Goal: Information Seeking & Learning: Check status

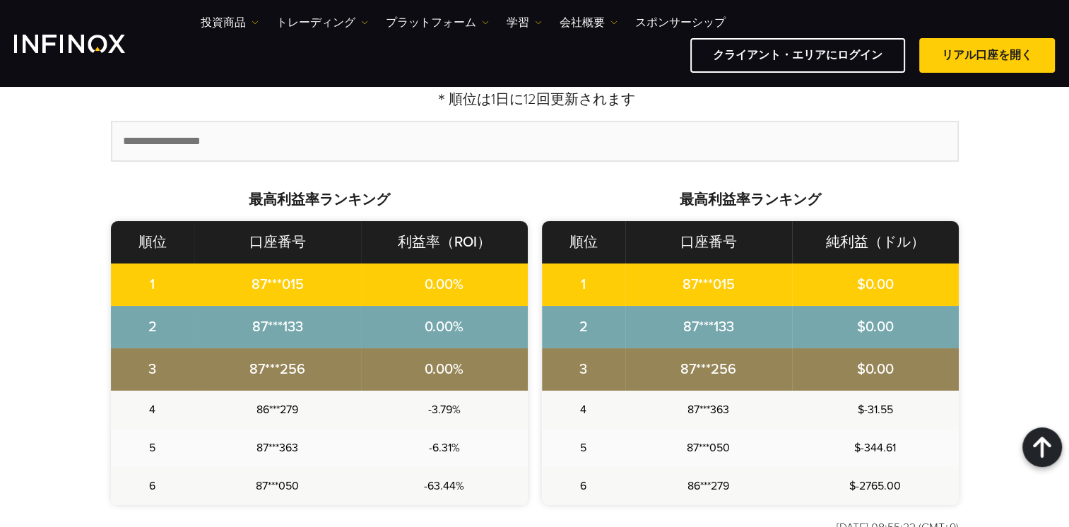
scroll to position [353, 0]
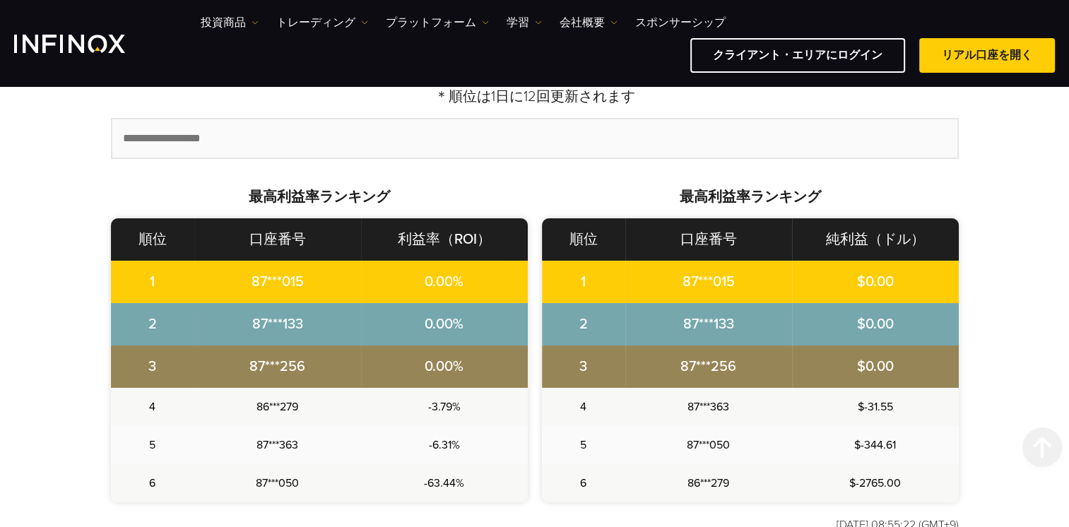
scroll to position [554, 0]
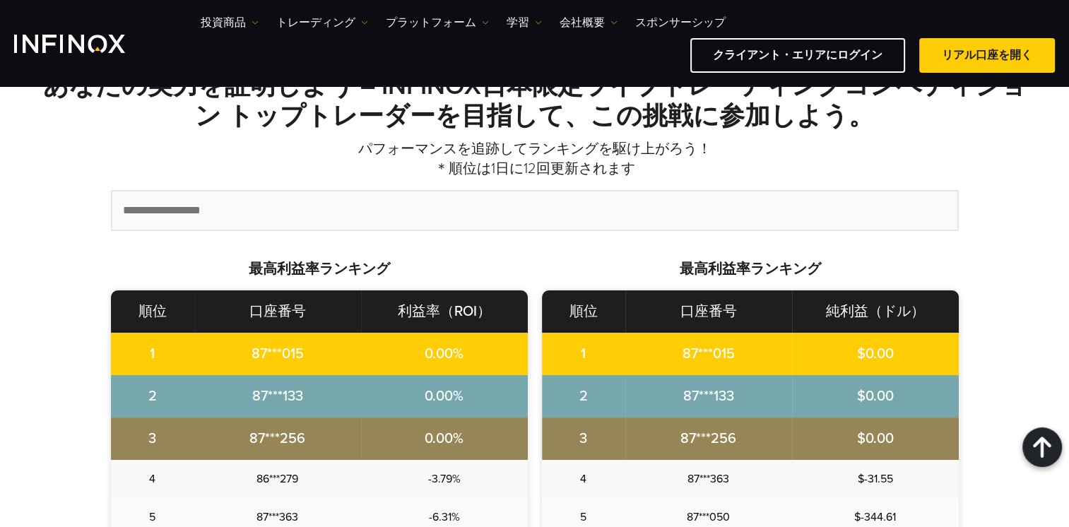
scroll to position [472, 0]
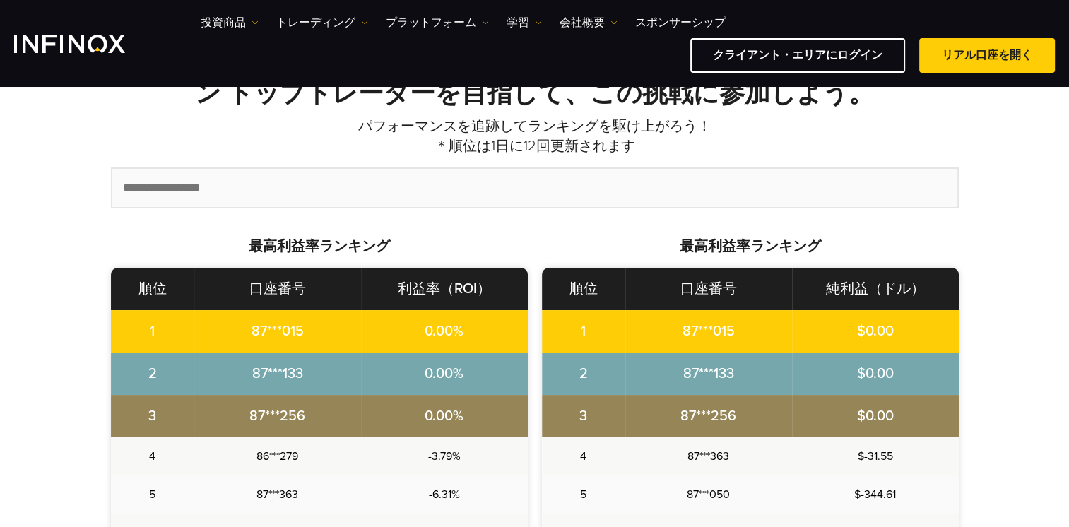
click at [316, 182] on input "text" at bounding box center [534, 188] width 845 height 38
type input "********"
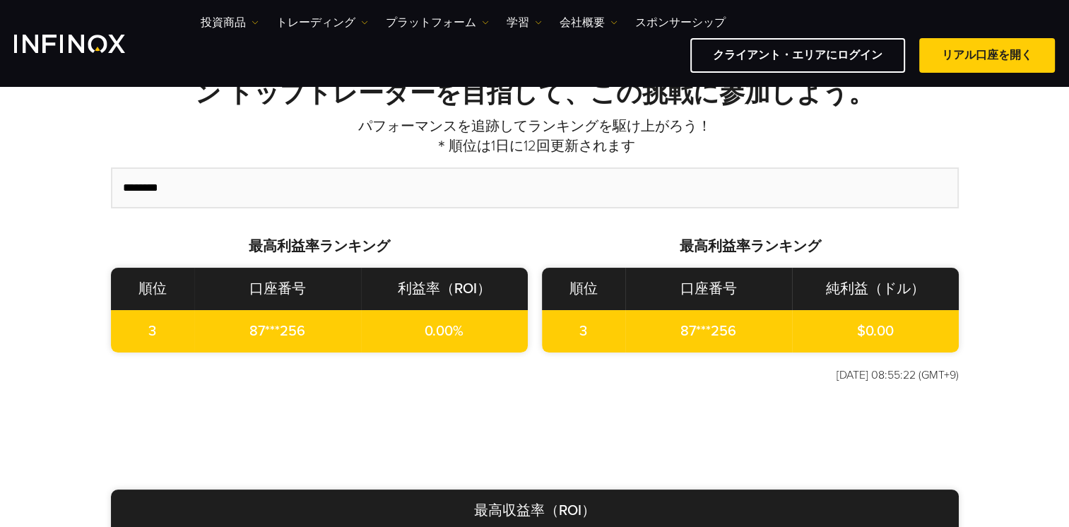
drag, startPoint x: 316, startPoint y: 182, endPoint x: -3, endPoint y: 184, distance: 319.3
click at [0, 184] on html "IX PARTNERS IXO PRIME IX SOCIAL メーリングリストに参加する IX Daily で取引のチャンスを逃しません。 今すぐ参加しまし…" at bounding box center [534, 485] width 1069 height 1915
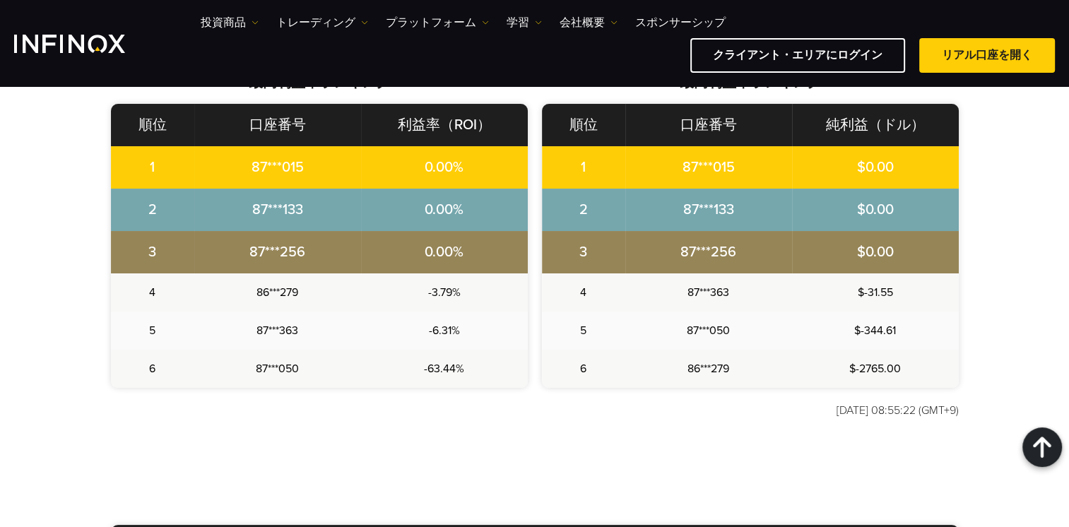
scroll to position [565, 0]
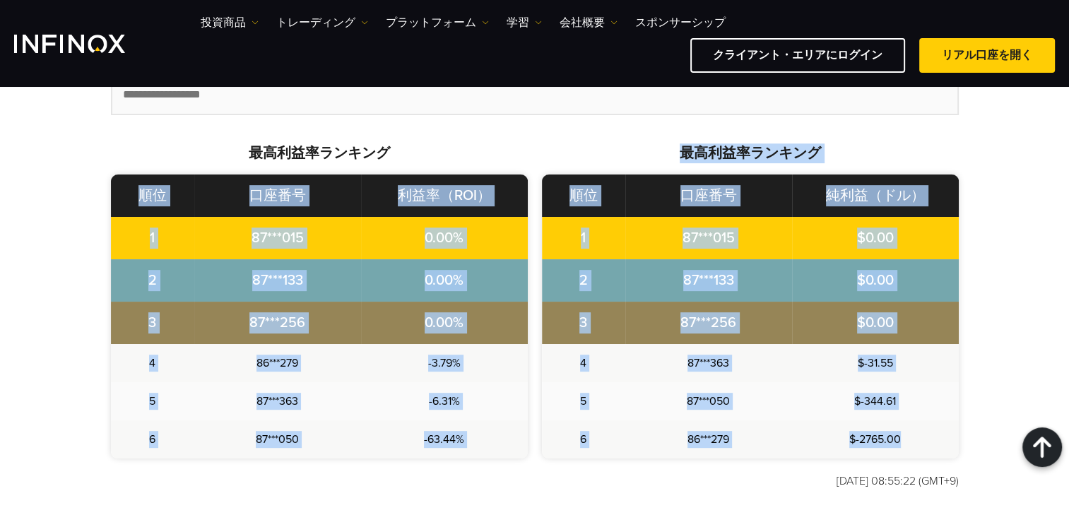
drag, startPoint x: 124, startPoint y: 189, endPoint x: 949, endPoint y: 437, distance: 861.5
click at [949, 437] on div "最高利益率ランキング 順位 口座番号 利益率（ROI） 1 87***015 0.00% 2 87***133 0.00% 3 4 5" at bounding box center [535, 300] width 848 height 315
click at [949, 437] on td "$-2765.00" at bounding box center [875, 439] width 167 height 38
click at [947, 442] on td "$-2765.00" at bounding box center [875, 439] width 167 height 38
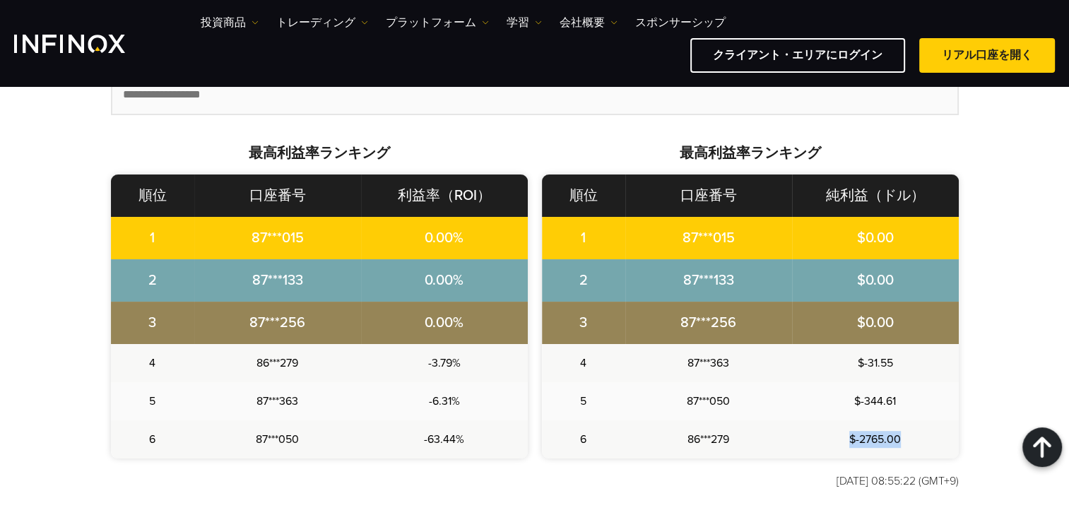
drag, startPoint x: 938, startPoint y: 446, endPoint x: 819, endPoint y: 443, distance: 118.7
click at [819, 443] on td "$-2765.00" at bounding box center [875, 439] width 167 height 38
drag, startPoint x: 819, startPoint y: 443, endPoint x: 995, endPoint y: 356, distance: 196.2
click at [995, 356] on div "あなたの実力を証明しよう – INFINOX日本限定ライブトレーディングコンペティション トップトレーダーを目指して、この挑戦に参加しよう。 パフォーマンスを…" at bounding box center [534, 218] width 1017 height 613
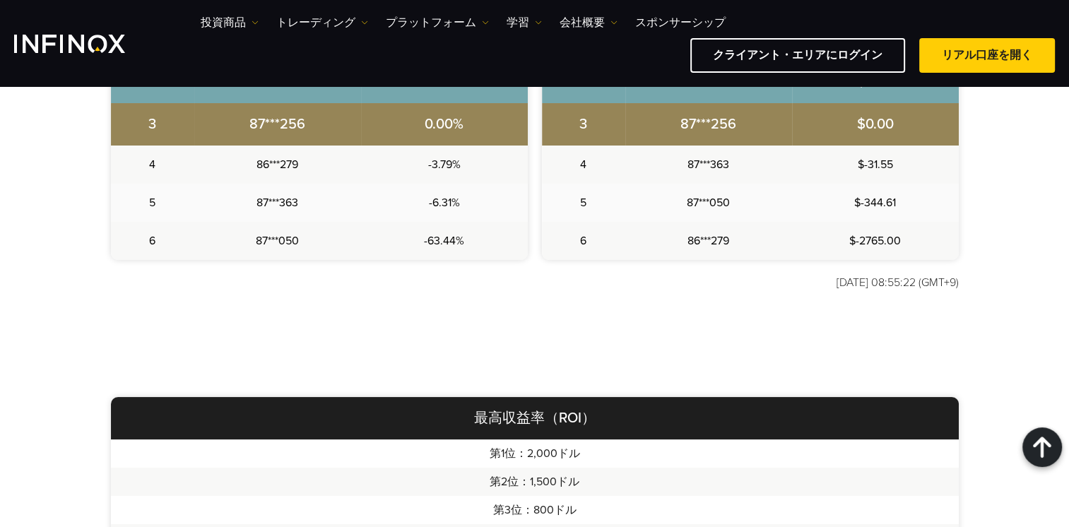
scroll to position [848, 0]
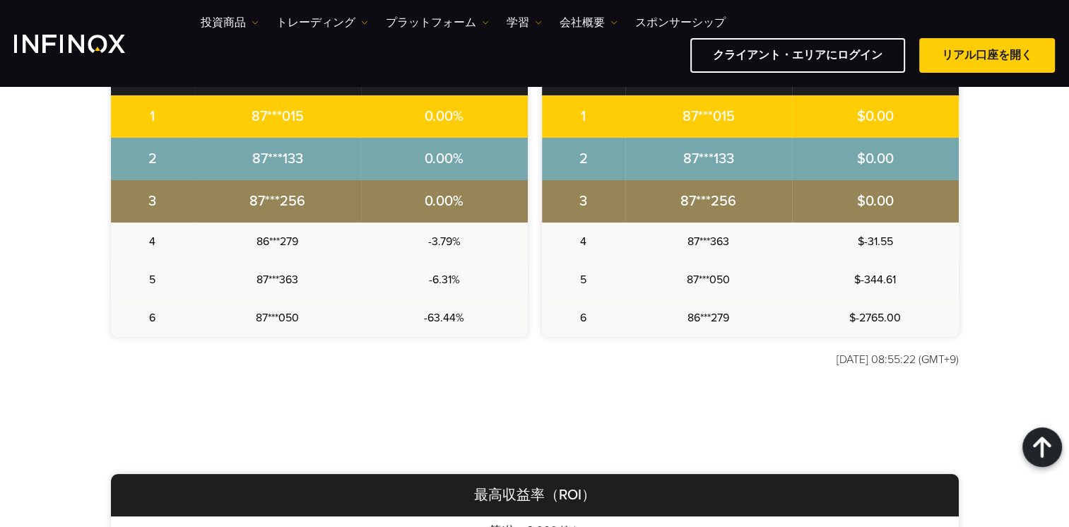
scroll to position [565, 0]
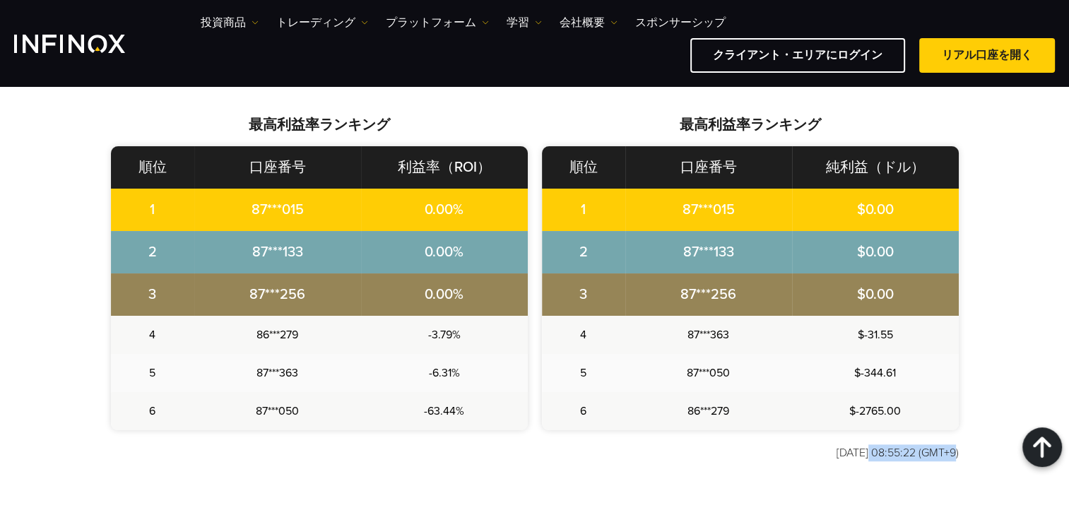
drag, startPoint x: 845, startPoint y: 453, endPoint x: 930, endPoint y: 451, distance: 84.8
click at [930, 451] on p "[DATE] 08:55:22 (GMT+9)" at bounding box center [535, 452] width 848 height 17
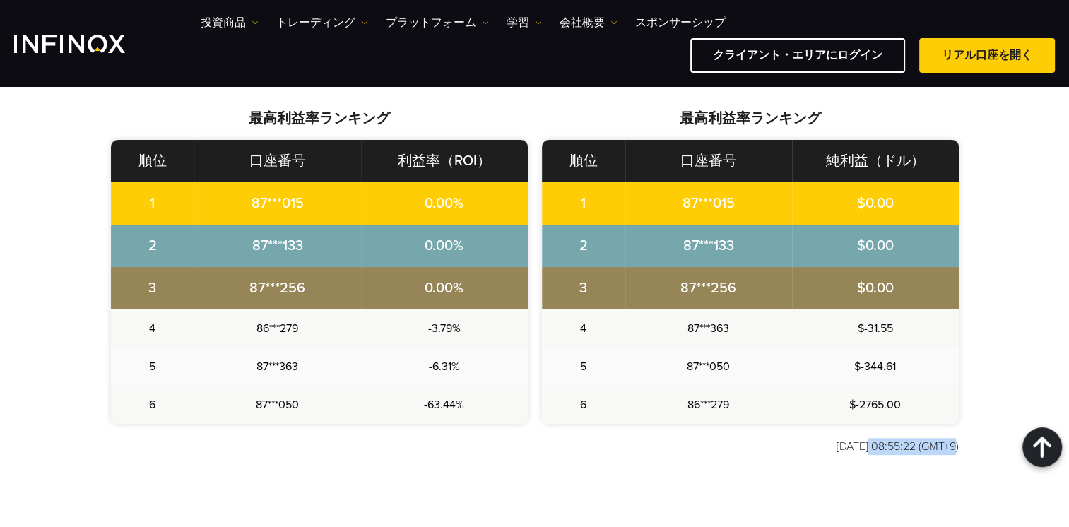
scroll to position [624, 0]
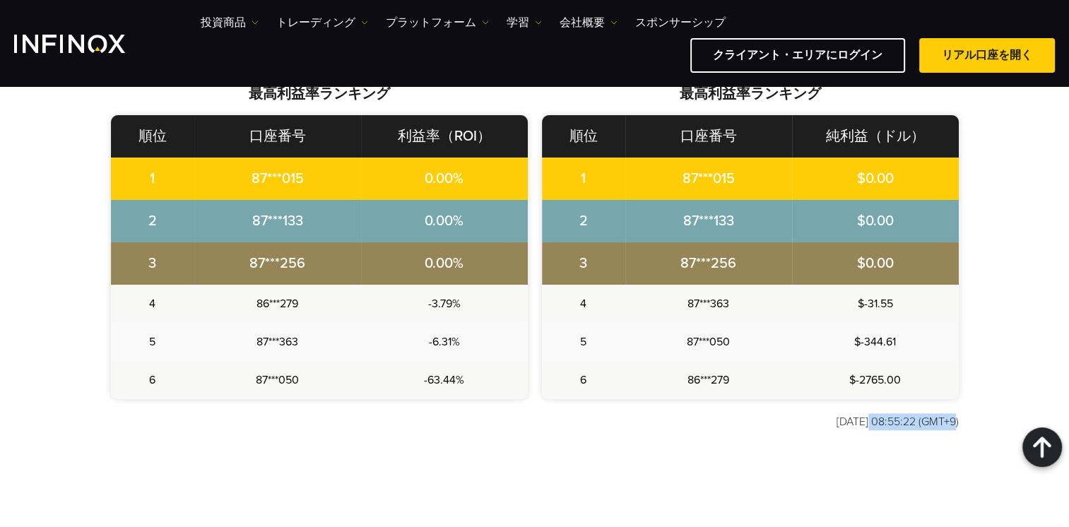
click at [890, 423] on p "[DATE] 08:55:22 (GMT+9)" at bounding box center [535, 421] width 848 height 17
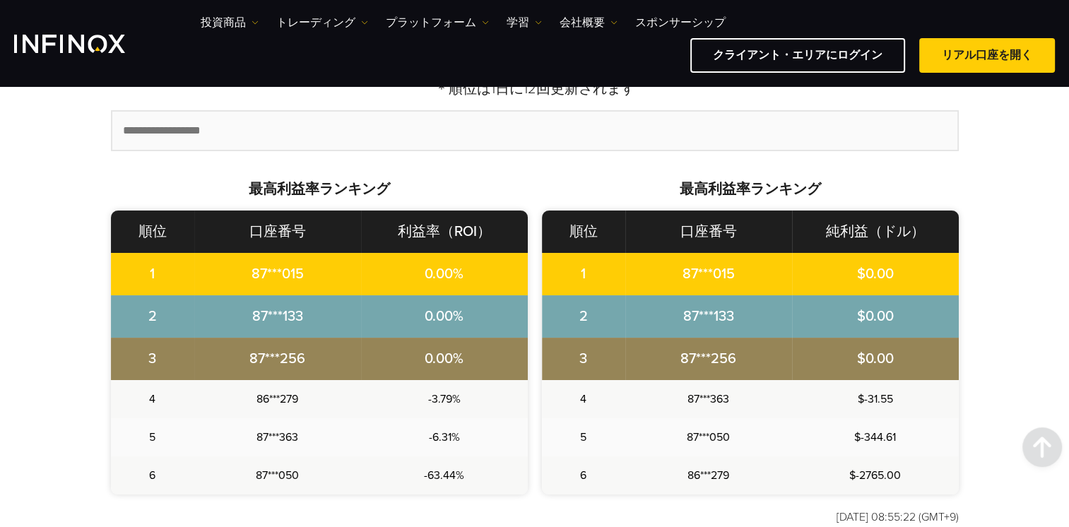
scroll to position [554, 0]
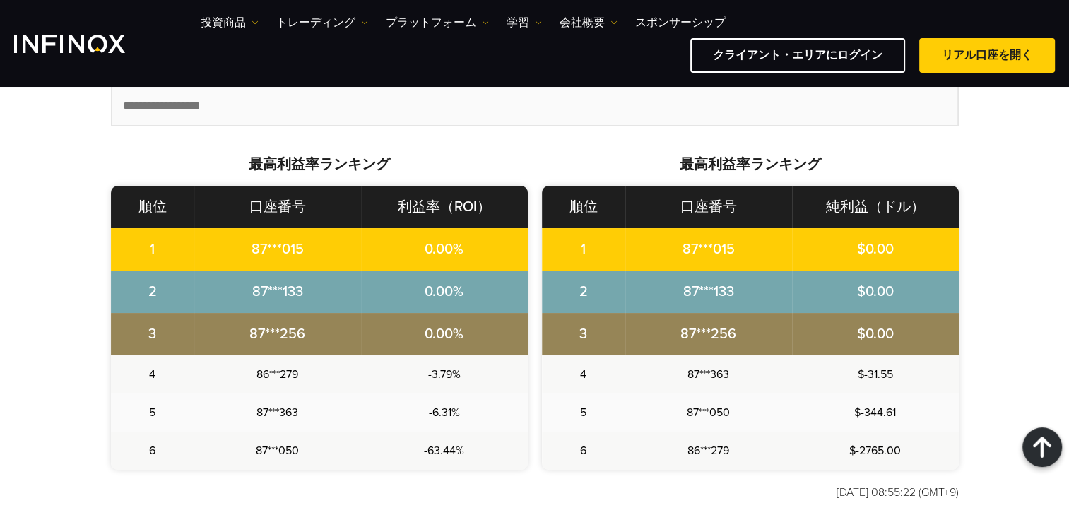
click at [295, 167] on strong "最高利益率ランキング" at bounding box center [319, 164] width 141 height 17
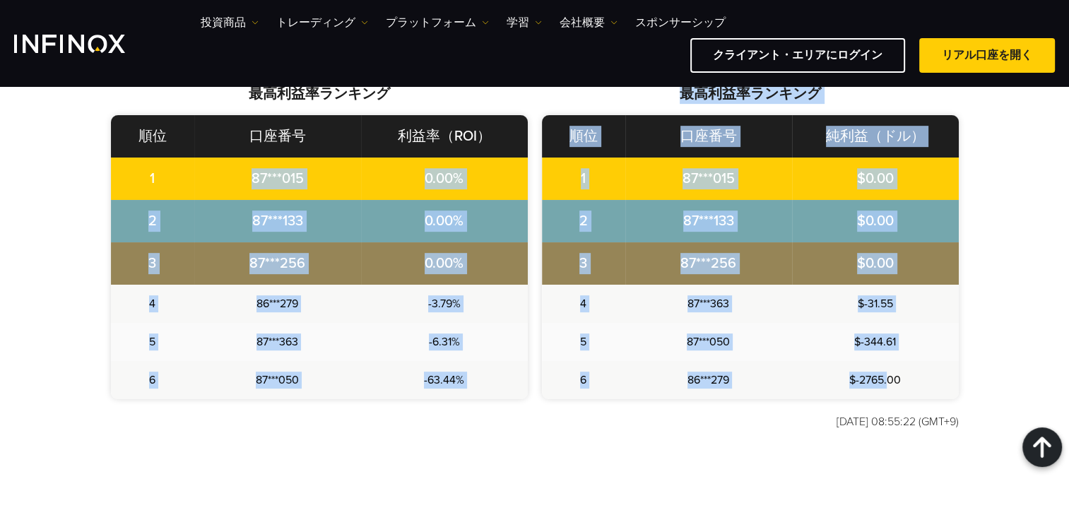
drag, startPoint x: 186, startPoint y: 165, endPoint x: 890, endPoint y: 386, distance: 737.4
click at [890, 386] on div "最高利益率ランキング 順位 口座番号 利益率（ROI） 1 87***015 0.00% 2 87***133 0.00% 3 4 5" at bounding box center [535, 241] width 848 height 315
click at [890, 386] on td "$-2765.00" at bounding box center [875, 380] width 167 height 38
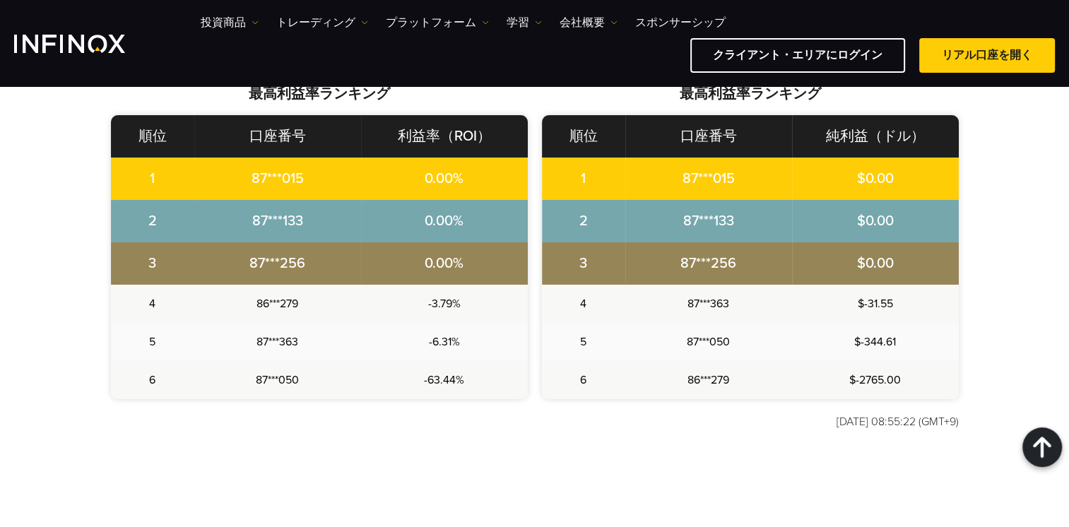
click at [904, 386] on td "$-2765.00" at bounding box center [875, 380] width 167 height 38
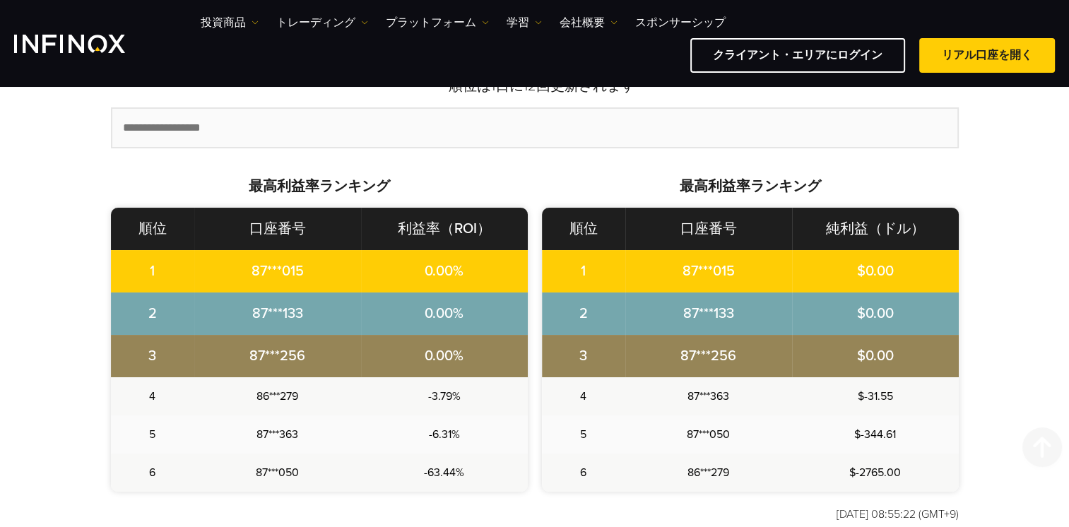
scroll to position [565, 0]
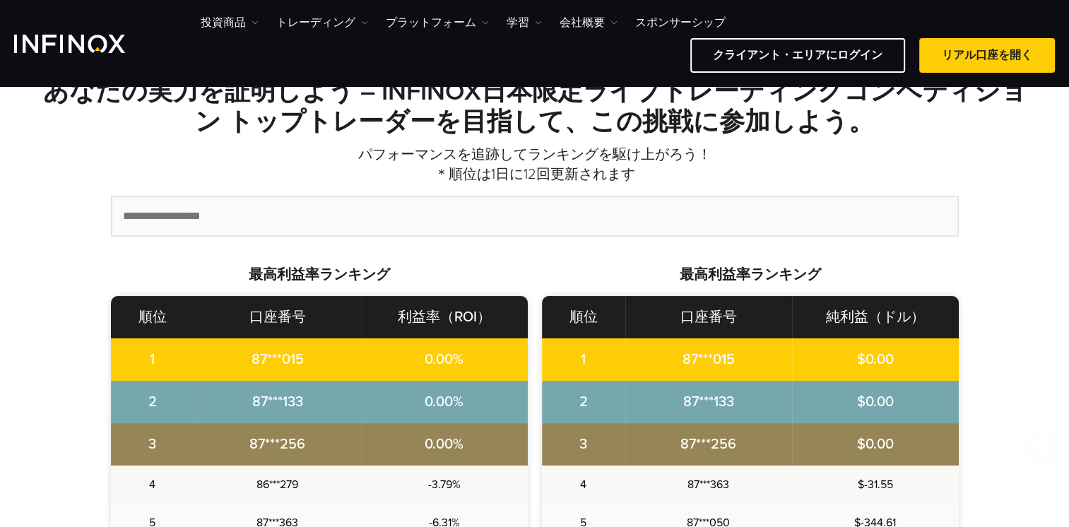
scroll to position [413, 0]
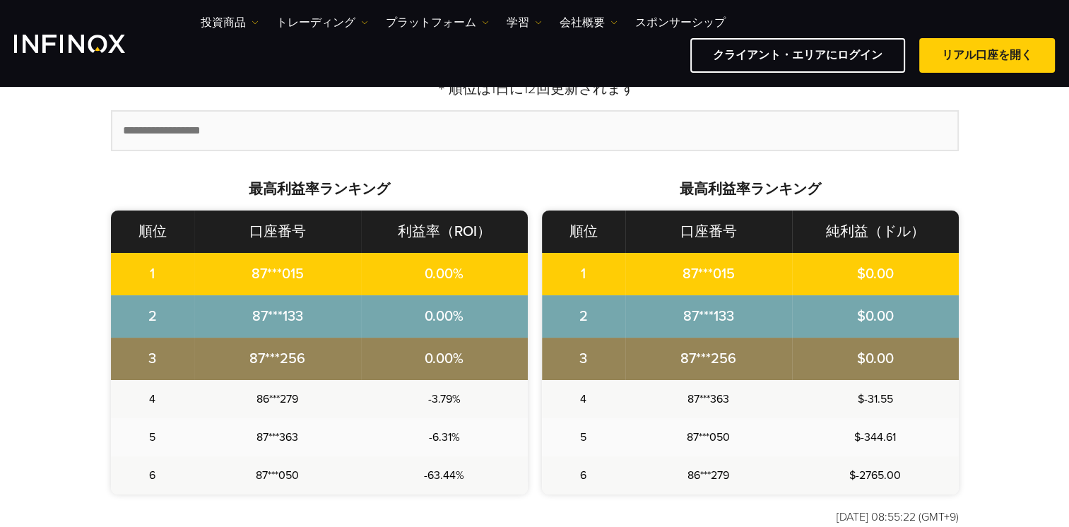
scroll to position [554, 0]
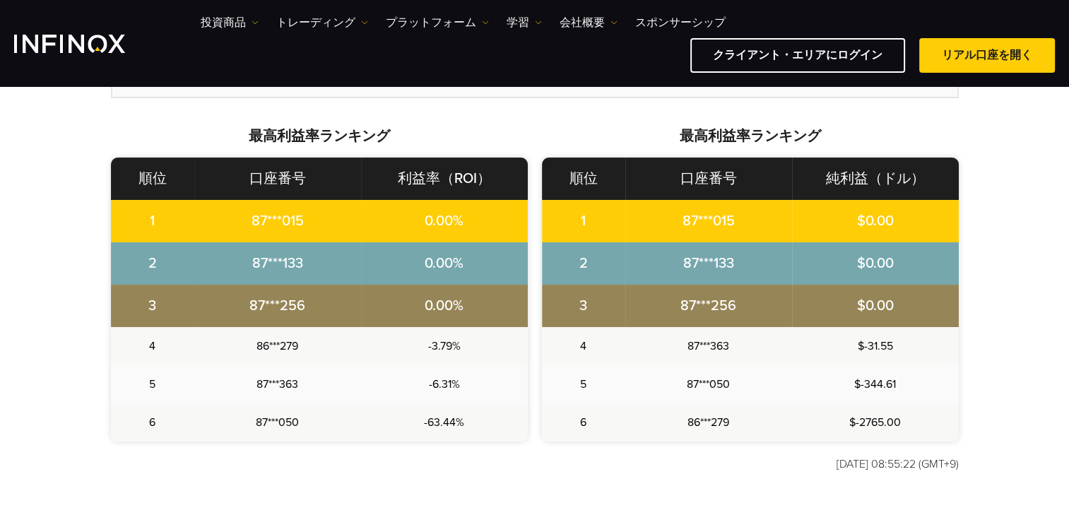
scroll to position [554, 0]
